Goal: Information Seeking & Learning: Learn about a topic

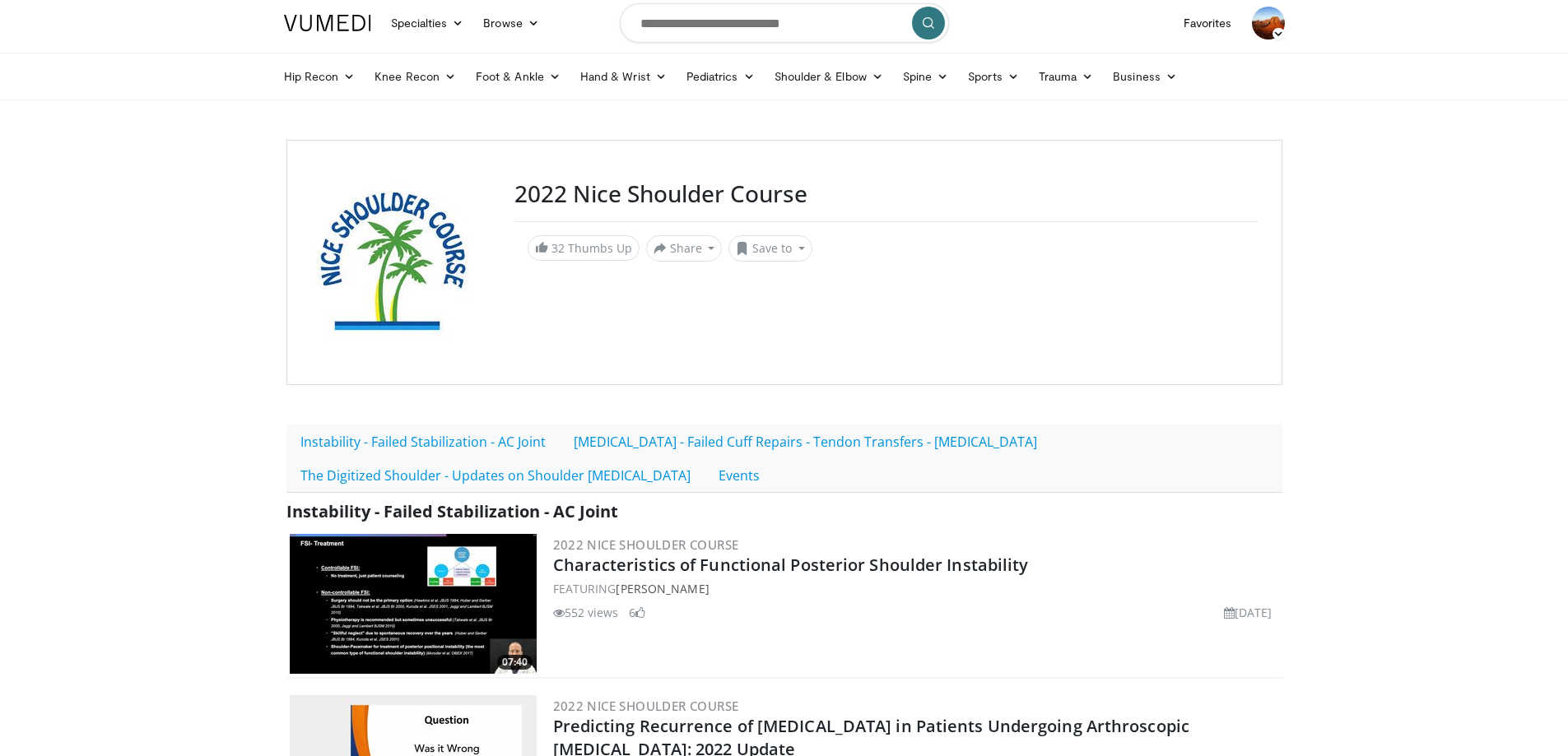
scroll to position [82, 0]
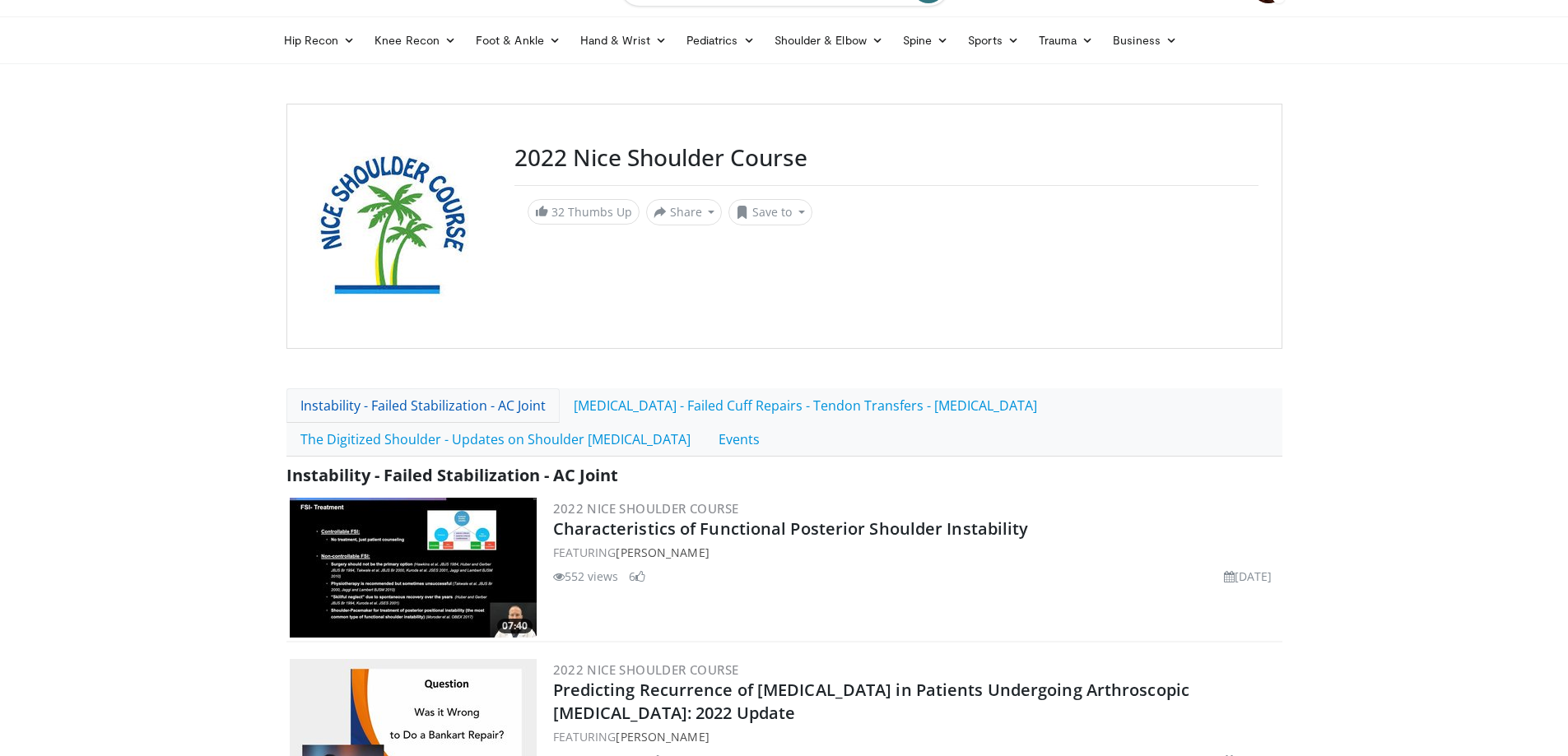
click at [338, 401] on link "Instability - Failed Stabilization - AC Joint" at bounding box center [423, 406] width 273 height 35
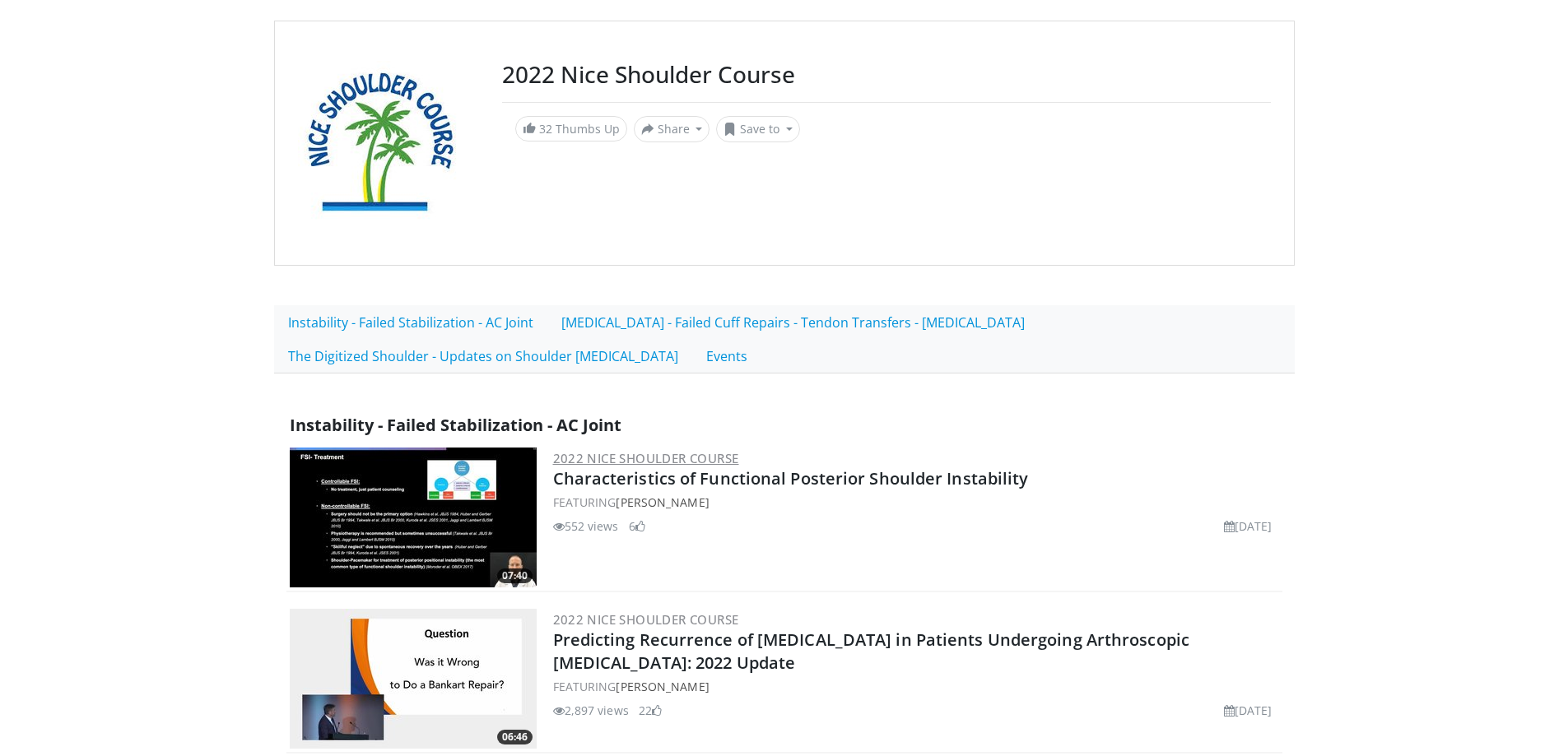
scroll to position [493, 0]
